Goal: Check status

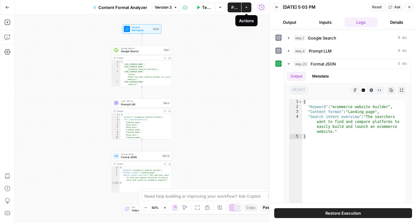
click at [251, 10] on button "Actions" at bounding box center [247, 7] width 10 height 10
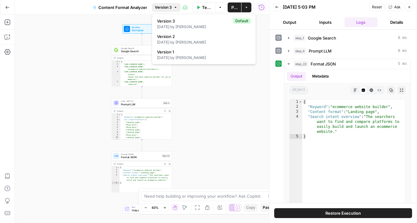
click at [171, 5] on span "Version 3" at bounding box center [163, 8] width 17 height 6
click at [225, 119] on div "Workflow Set Inputs Inputs Google Search Google Search Step 1 Output Expand Out…" at bounding box center [142, 119] width 254 height 208
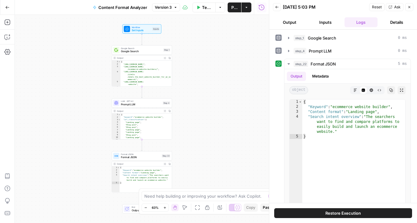
click at [293, 16] on header "Back [DATE] 5:03 PM Reset Ask Close Output Inputs Logs Details" at bounding box center [343, 15] width 148 height 30
click at [291, 50] on icon "button" at bounding box center [288, 50] width 5 height 5
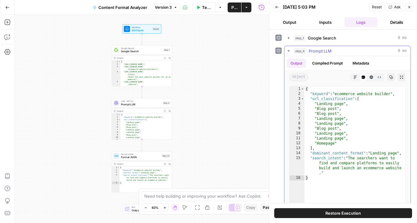
click at [289, 50] on icon "button" at bounding box center [288, 50] width 5 height 5
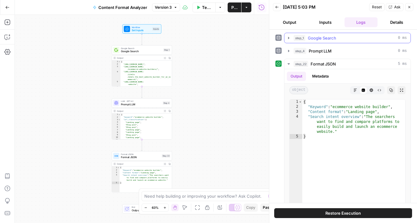
click at [289, 35] on button "step_1 Google Search 0 ms" at bounding box center [348, 38] width 126 height 10
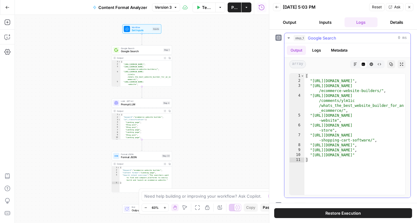
click at [289, 35] on button "step_1 Google Search 0 ms" at bounding box center [348, 38] width 126 height 10
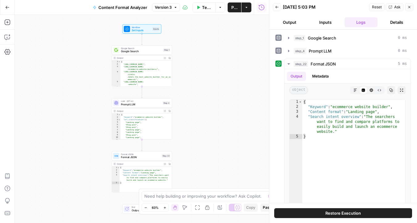
click at [388, 24] on button "Details" at bounding box center [396, 22] width 33 height 10
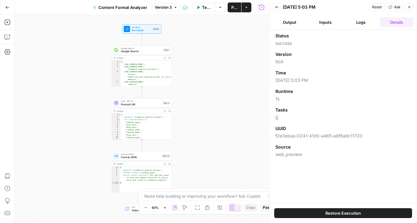
click at [289, 18] on button "Output" at bounding box center [289, 22] width 33 height 10
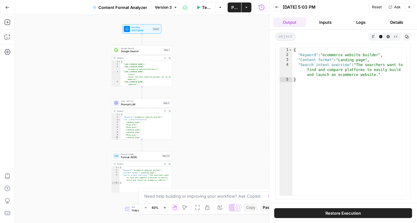
click at [328, 23] on button "Inputs" at bounding box center [325, 22] width 33 height 10
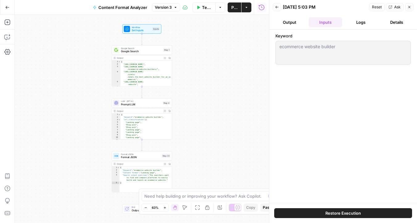
click at [365, 23] on button "Logs" at bounding box center [361, 22] width 33 height 10
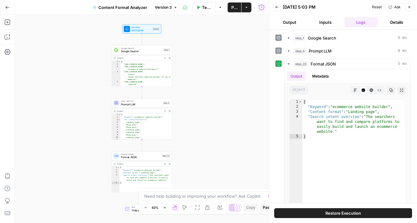
click at [393, 23] on button "Details" at bounding box center [396, 22] width 33 height 10
